Goal: Task Accomplishment & Management: Use online tool/utility

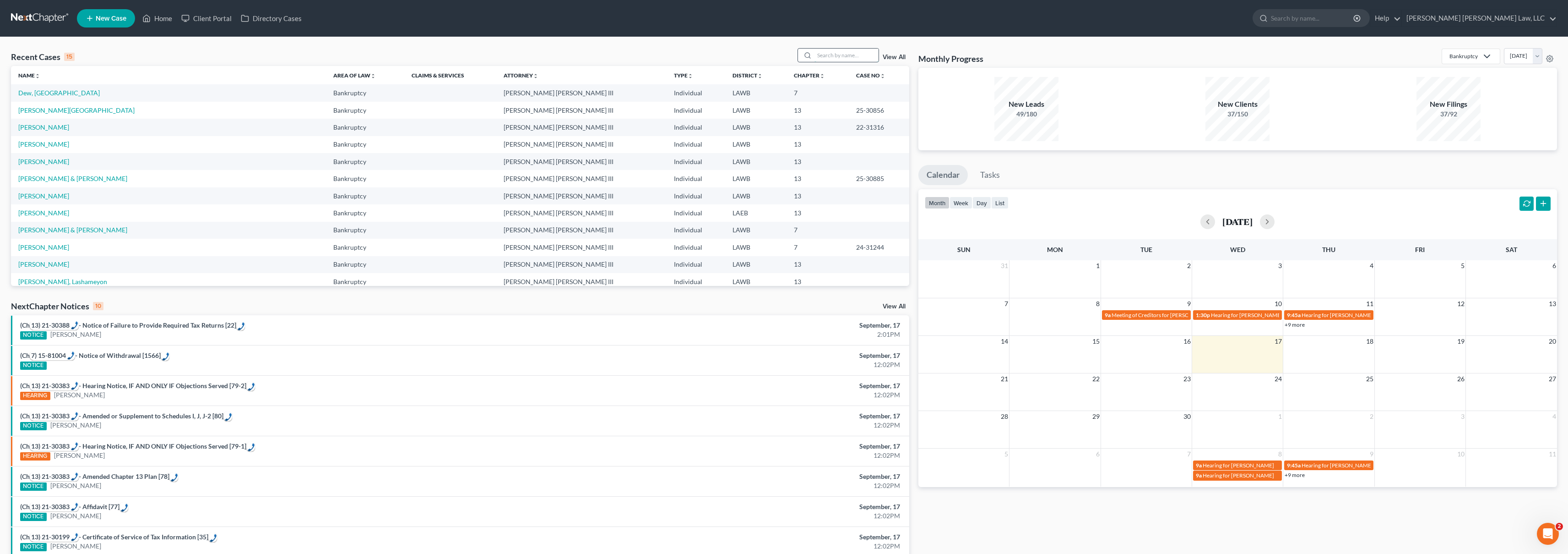
click at [835, 56] on input "search" at bounding box center [847, 55] width 64 height 13
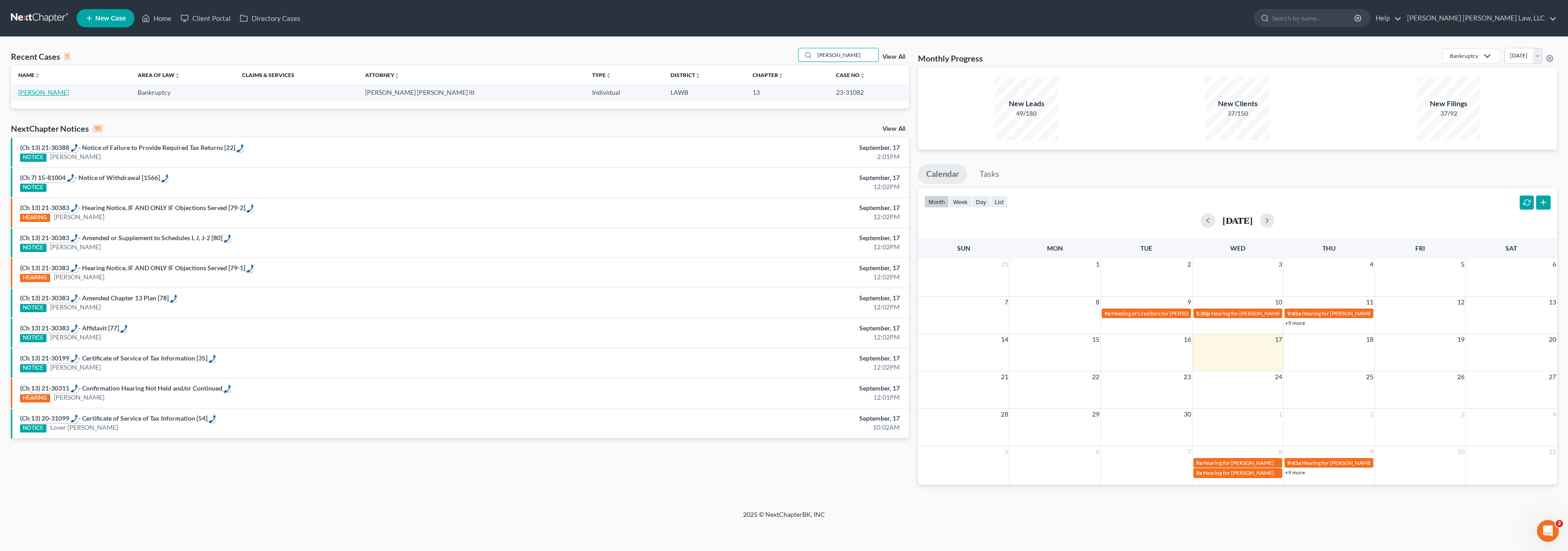
type input "[PERSON_NAME]"
click at [25, 92] on link "[PERSON_NAME]" at bounding box center [44, 92] width 51 height 8
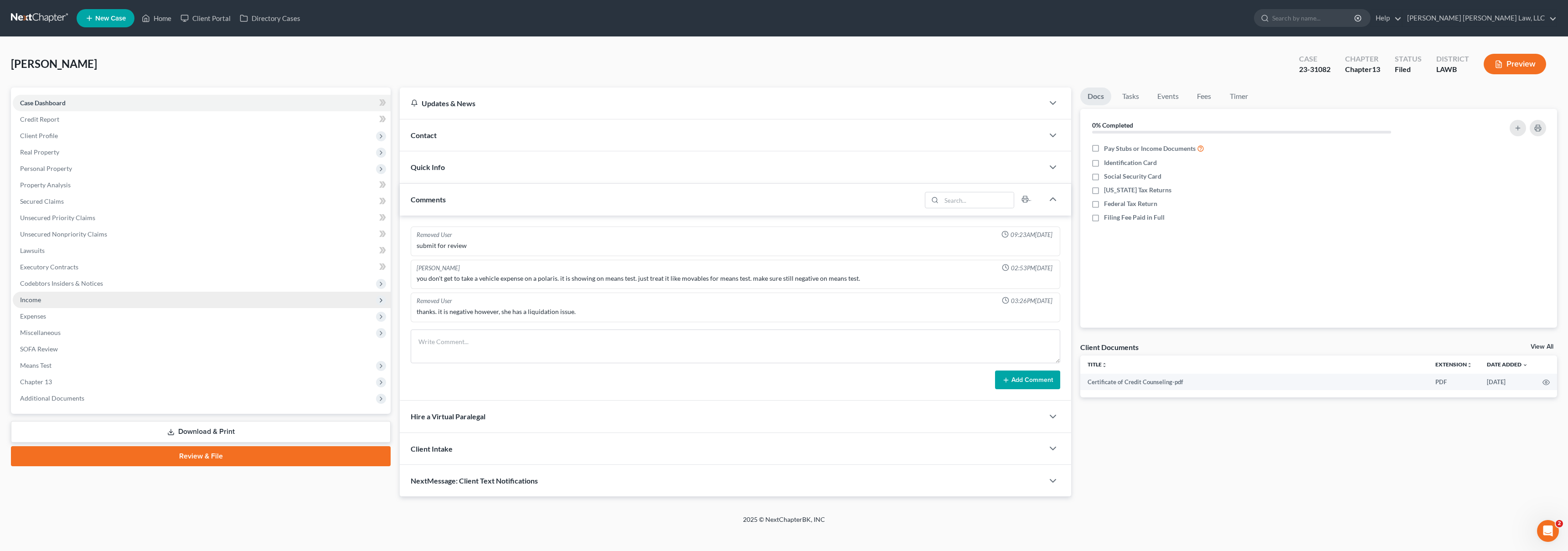
click at [84, 301] on span "Income" at bounding box center [202, 300] width 378 height 16
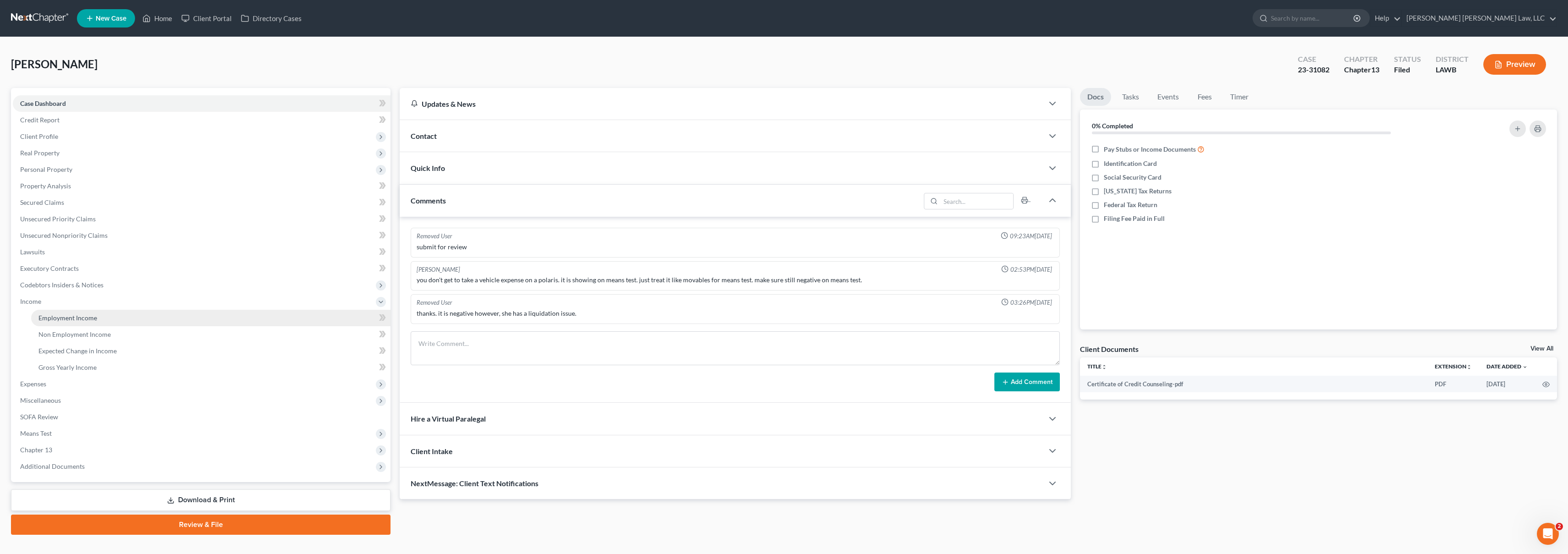
click at [76, 320] on span "Employment Income" at bounding box center [68, 318] width 59 height 8
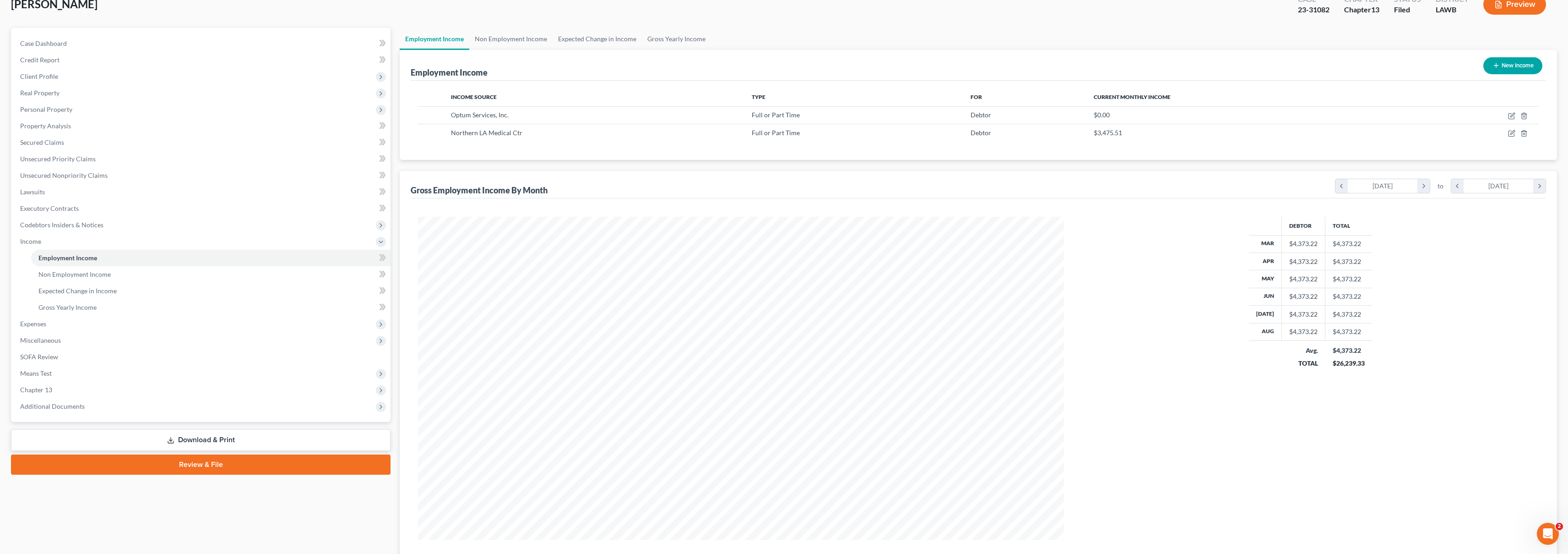
scroll to position [105, 0]
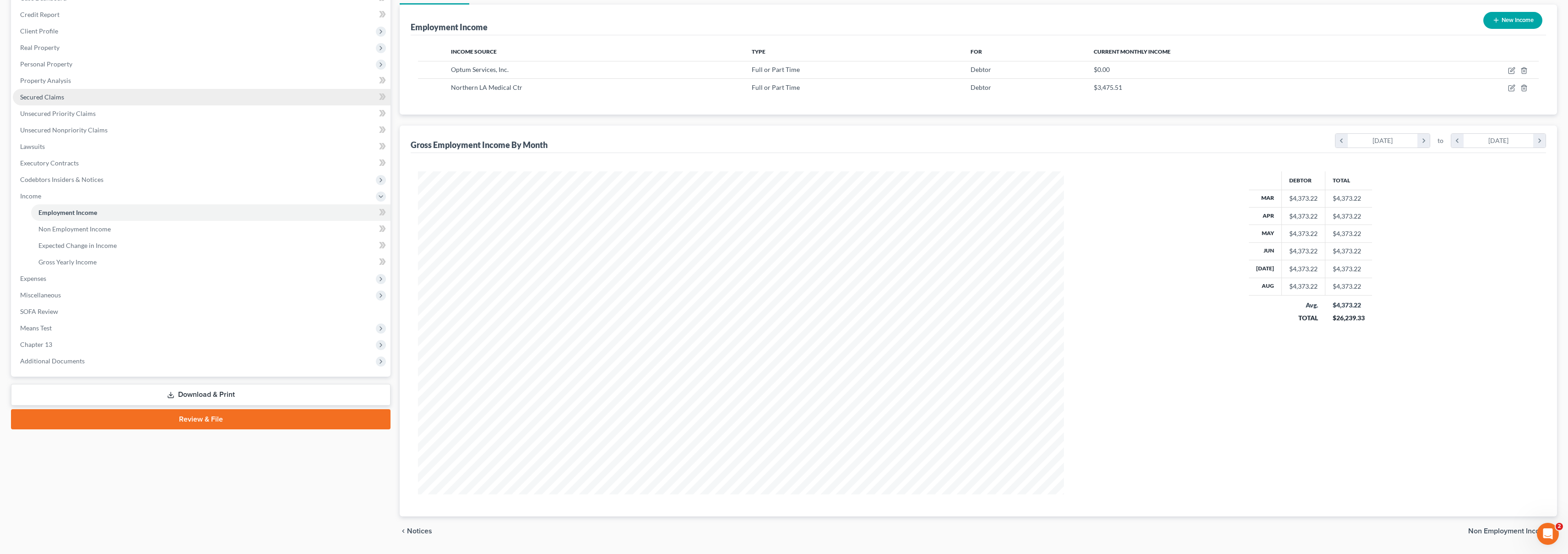
click at [136, 96] on link "Secured Claims" at bounding box center [202, 97] width 378 height 16
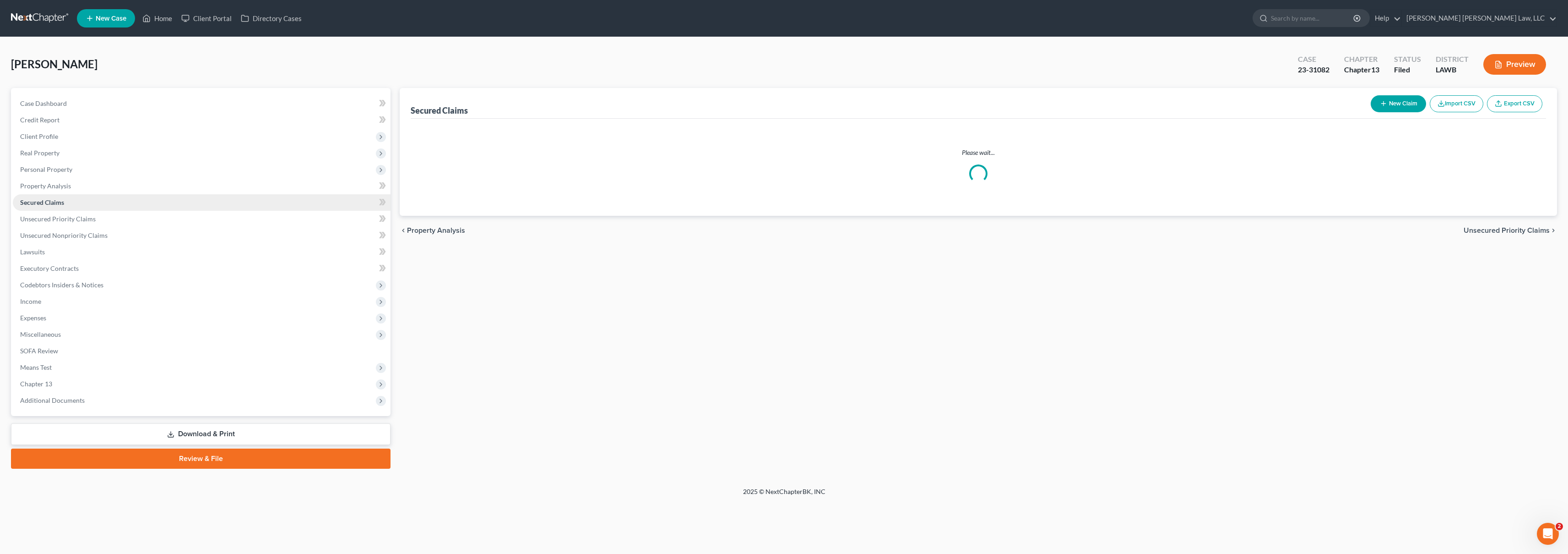
scroll to position [2, 0]
click at [136, 96] on ul "Case Dashboard Payments Invoices Payments Payments Credit Report Client Profile" at bounding box center [202, 251] width 378 height 313
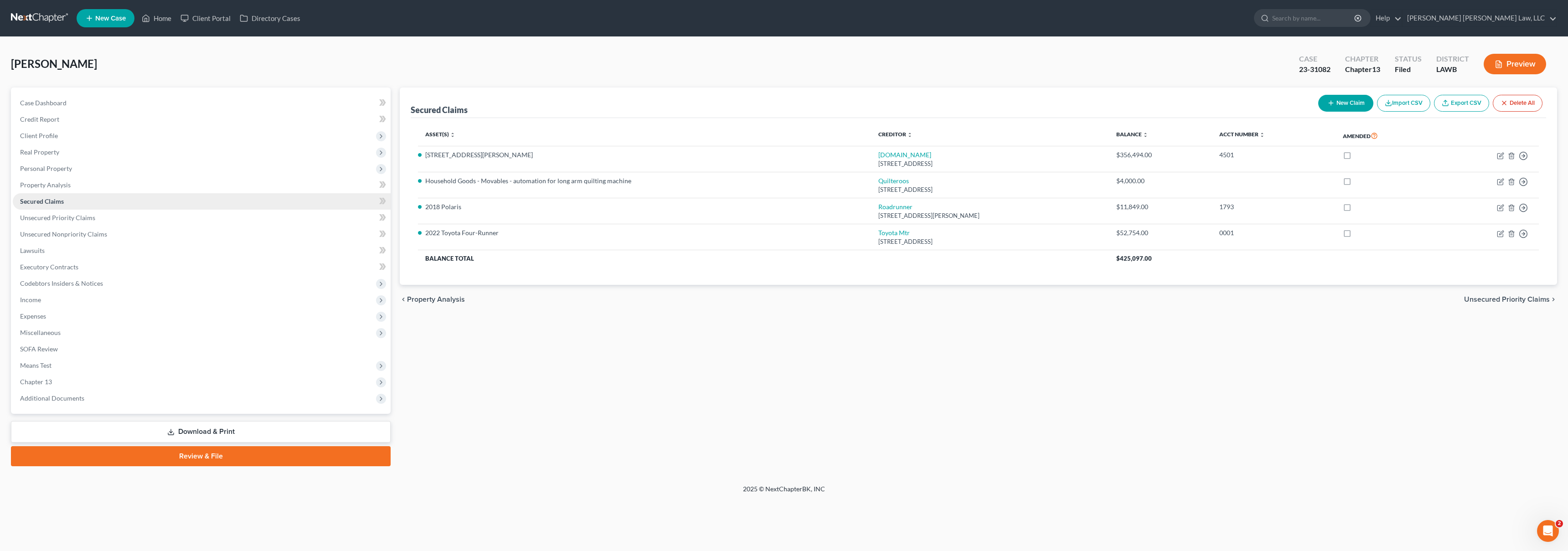
click at [91, 203] on link "Secured Claims" at bounding box center [202, 201] width 378 height 16
click at [119, 218] on link "Unsecured Priority Claims" at bounding box center [202, 218] width 378 height 16
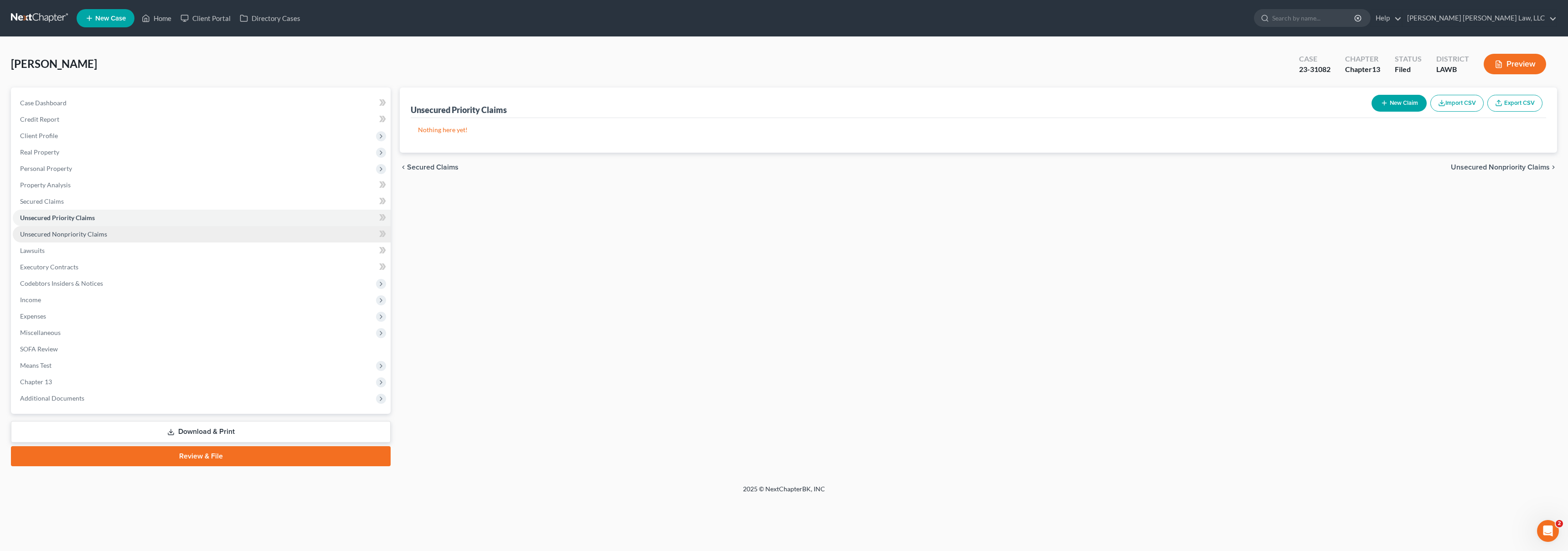
click at [128, 233] on link "Unsecured Nonpriority Claims" at bounding box center [202, 234] width 378 height 16
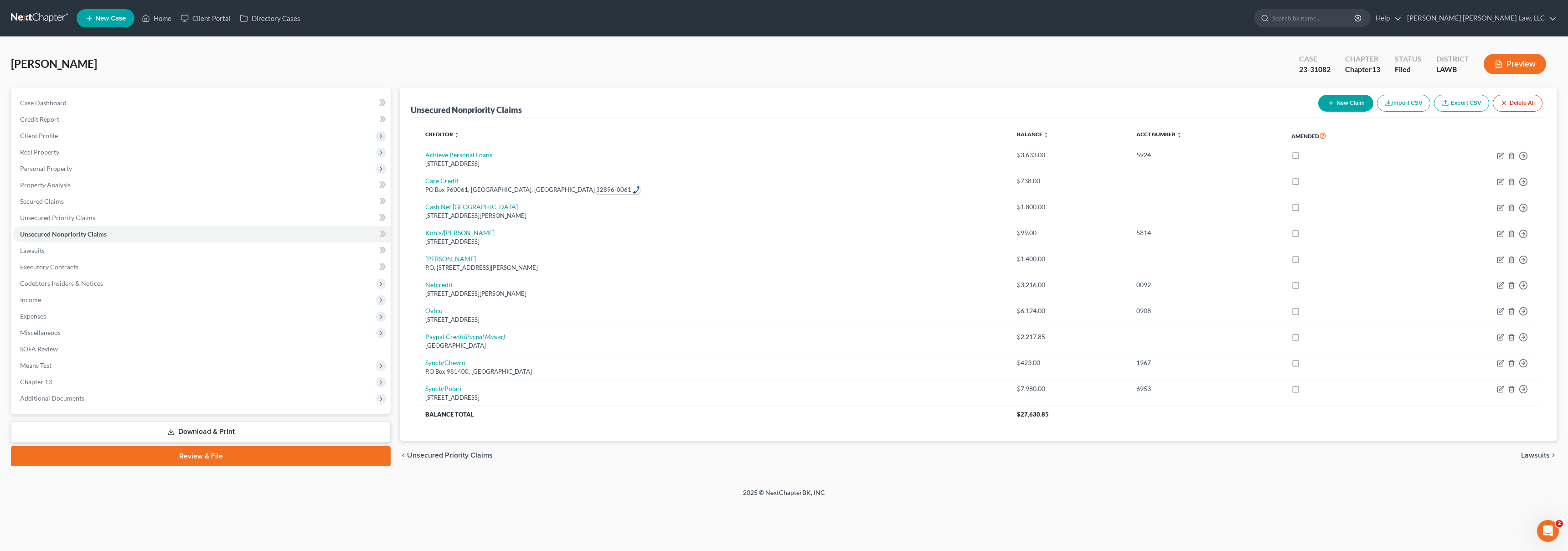
click at [1017, 137] on link "Balance expand_more expand_less unfold_more" at bounding box center [1032, 134] width 32 height 7
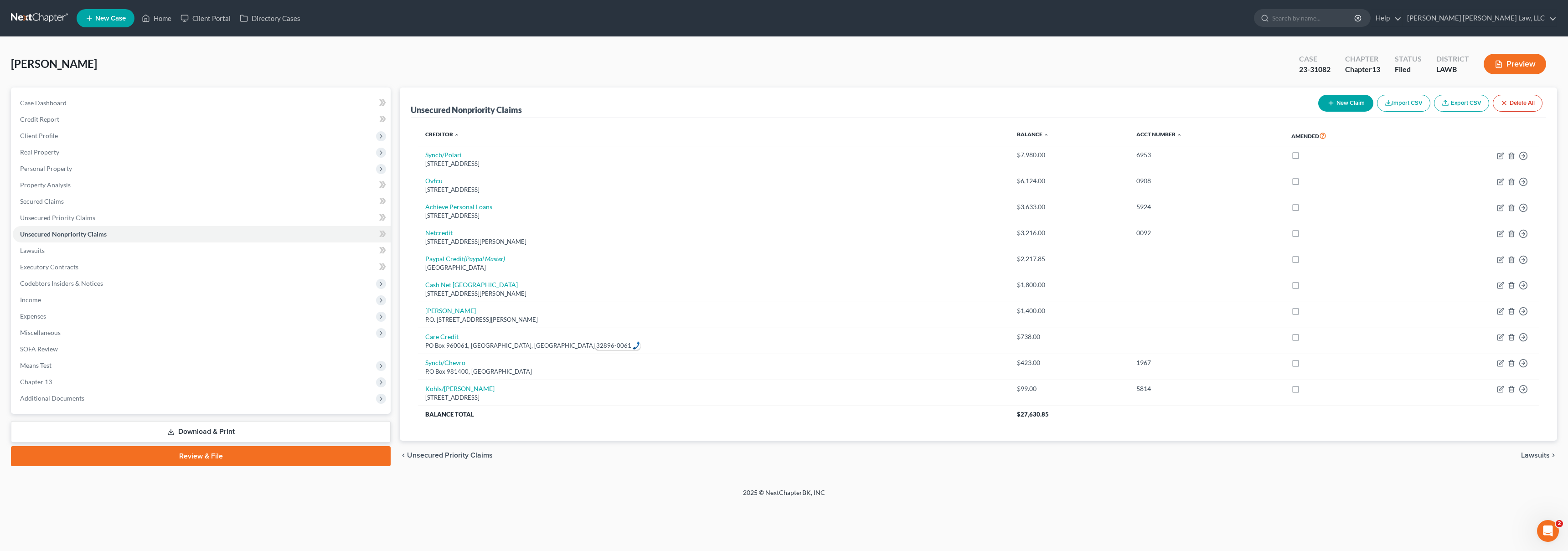
click at [1017, 137] on link "Balance expand_more expand_less unfold_more" at bounding box center [1032, 134] width 32 height 7
click at [1019, 137] on link "Balance expand_more expand_less unfold_more" at bounding box center [1035, 134] width 31 height 7
